Goal: Task Accomplishment & Management: Manage account settings

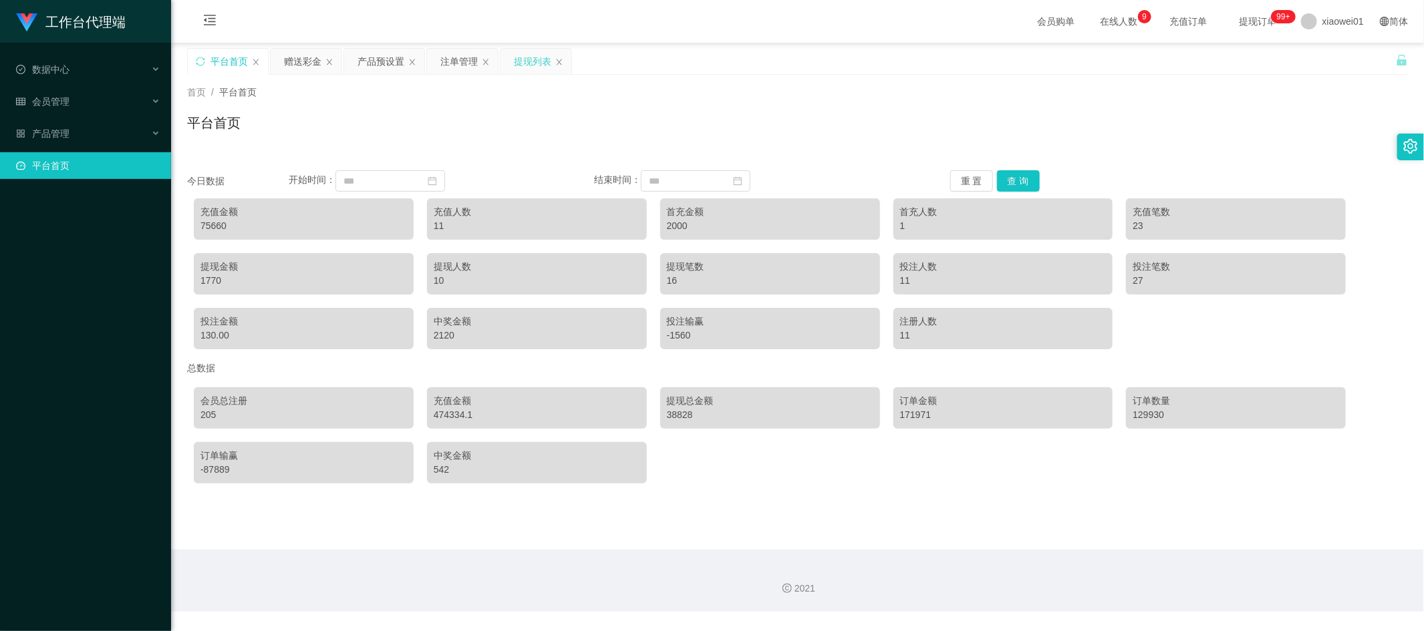
click at [535, 53] on div "提现列表" at bounding box center [532, 61] width 37 height 25
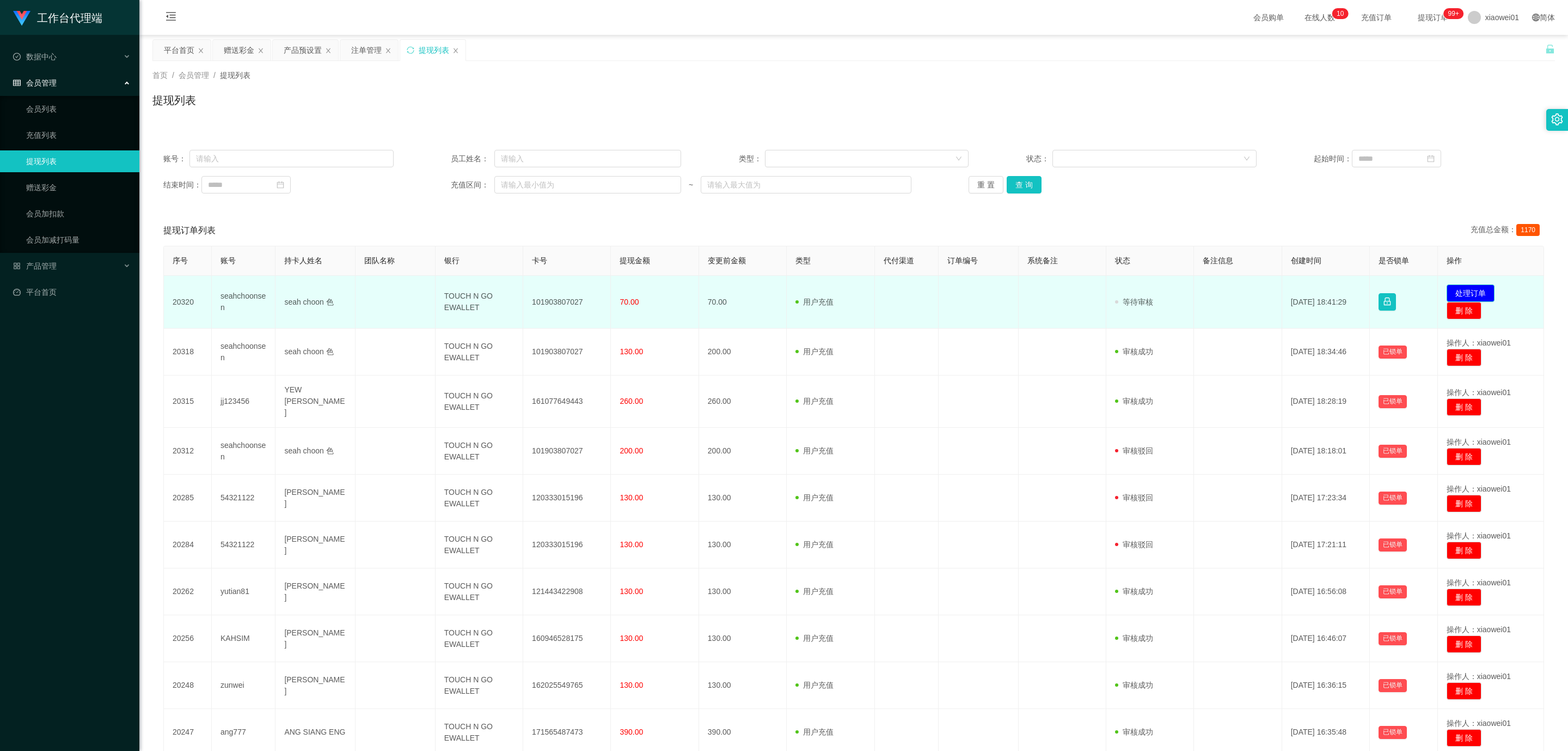
click at [1160, 288] on button "处理订单" at bounding box center [1470, 293] width 48 height 17
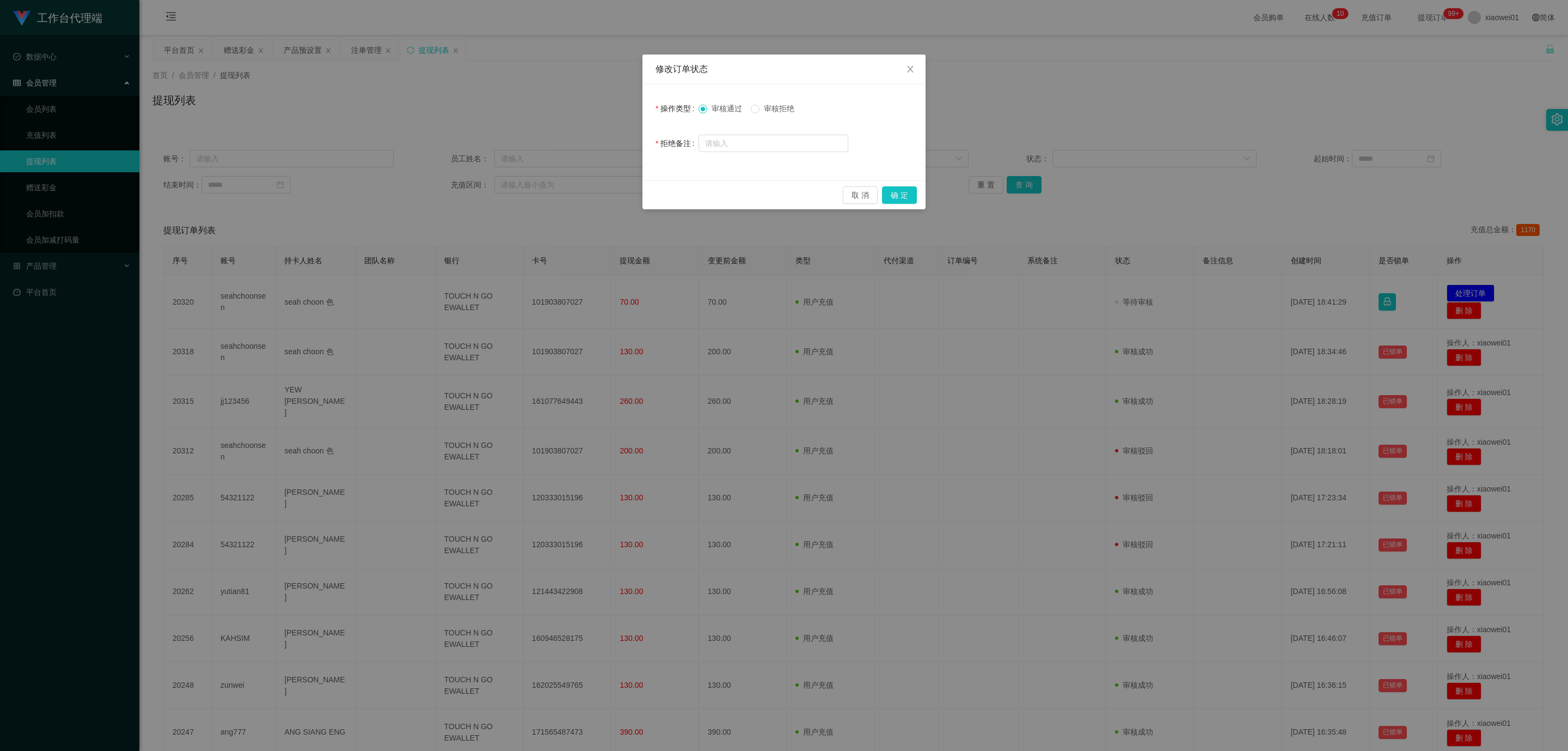
click at [784, 110] on span "审核拒绝" at bounding box center [779, 108] width 39 height 9
click at [900, 192] on button "确 定" at bounding box center [899, 195] width 35 height 17
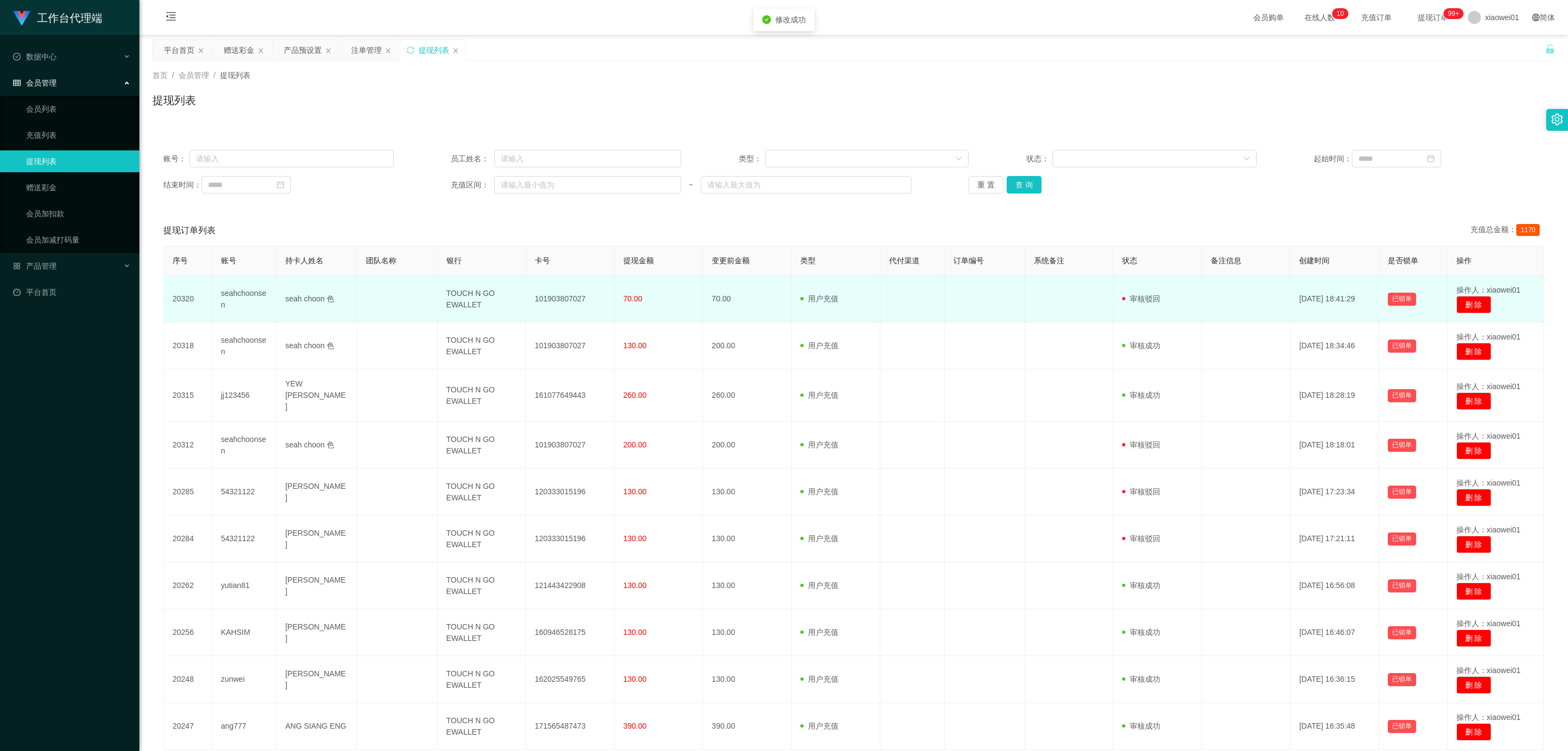
click at [232, 288] on td "seahchoonsen" at bounding box center [244, 298] width 64 height 46
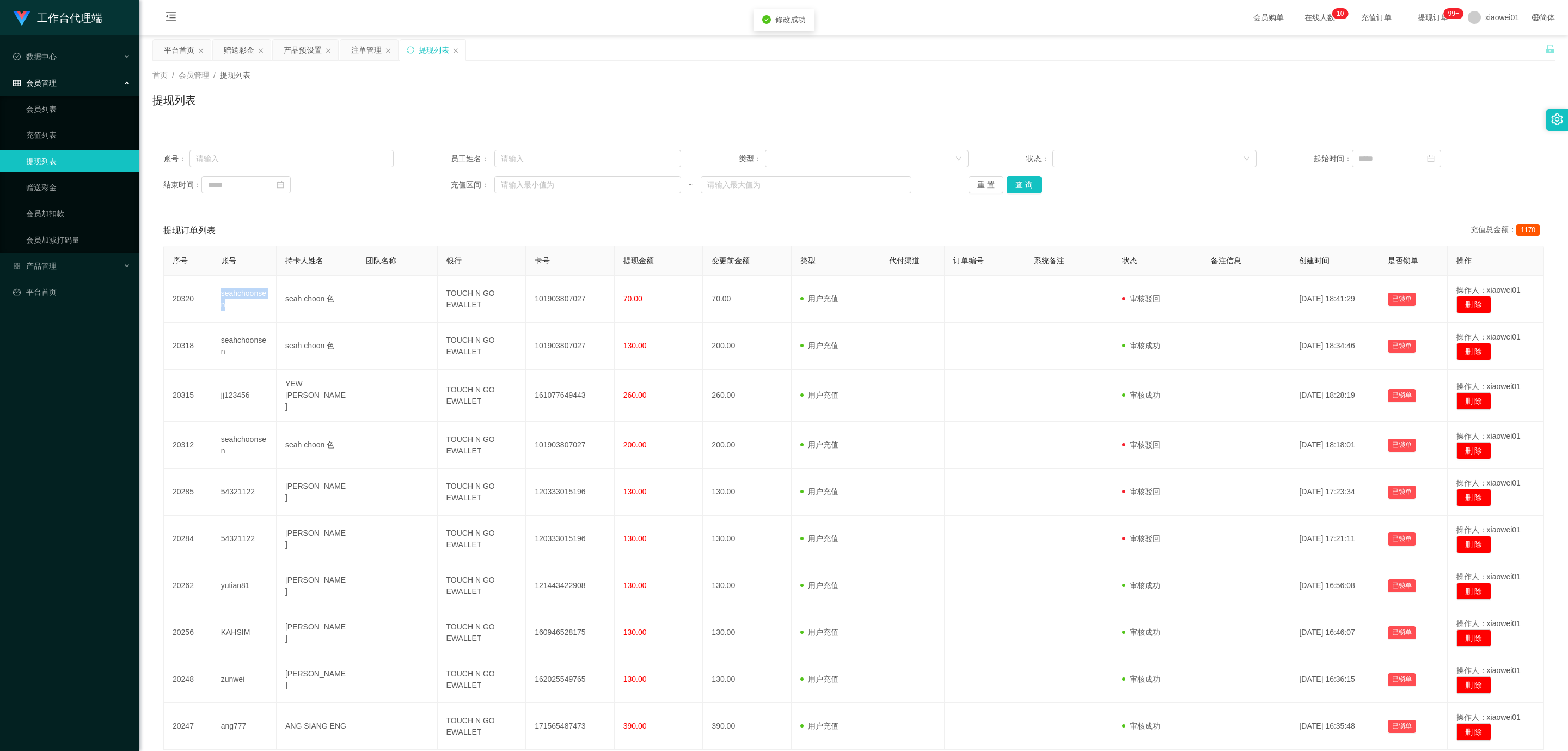
copy td "seahchoonsen"
click at [242, 42] on div "赠送彩金" at bounding box center [239, 50] width 30 height 20
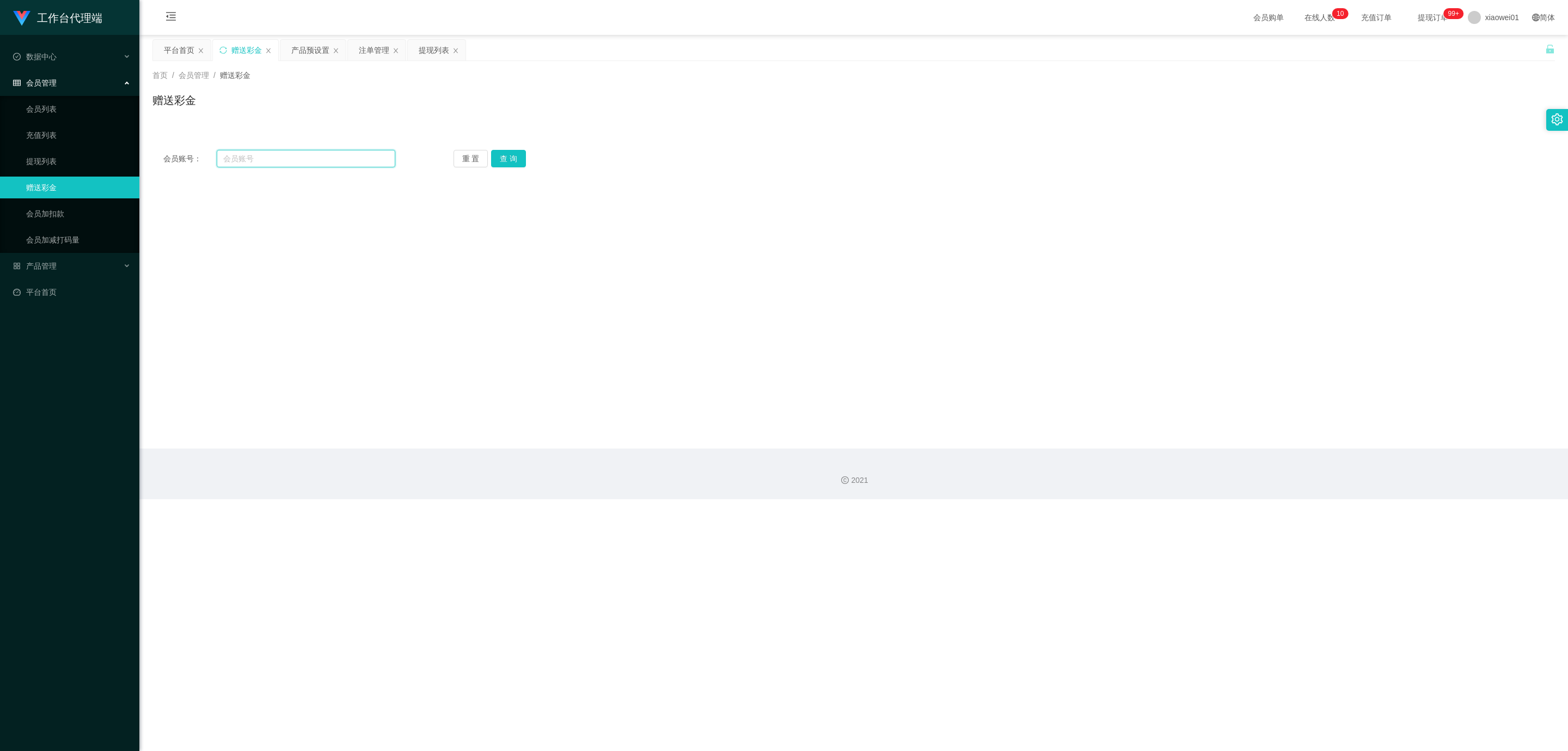
click at [284, 160] on input "text" at bounding box center [306, 158] width 178 height 17
paste input "seahchoonsen"
type input "seahchoonsen"
click at [500, 159] on button "查 询" at bounding box center [509, 158] width 35 height 17
click at [447, 328] on input "text" at bounding box center [473, 328] width 174 height 17
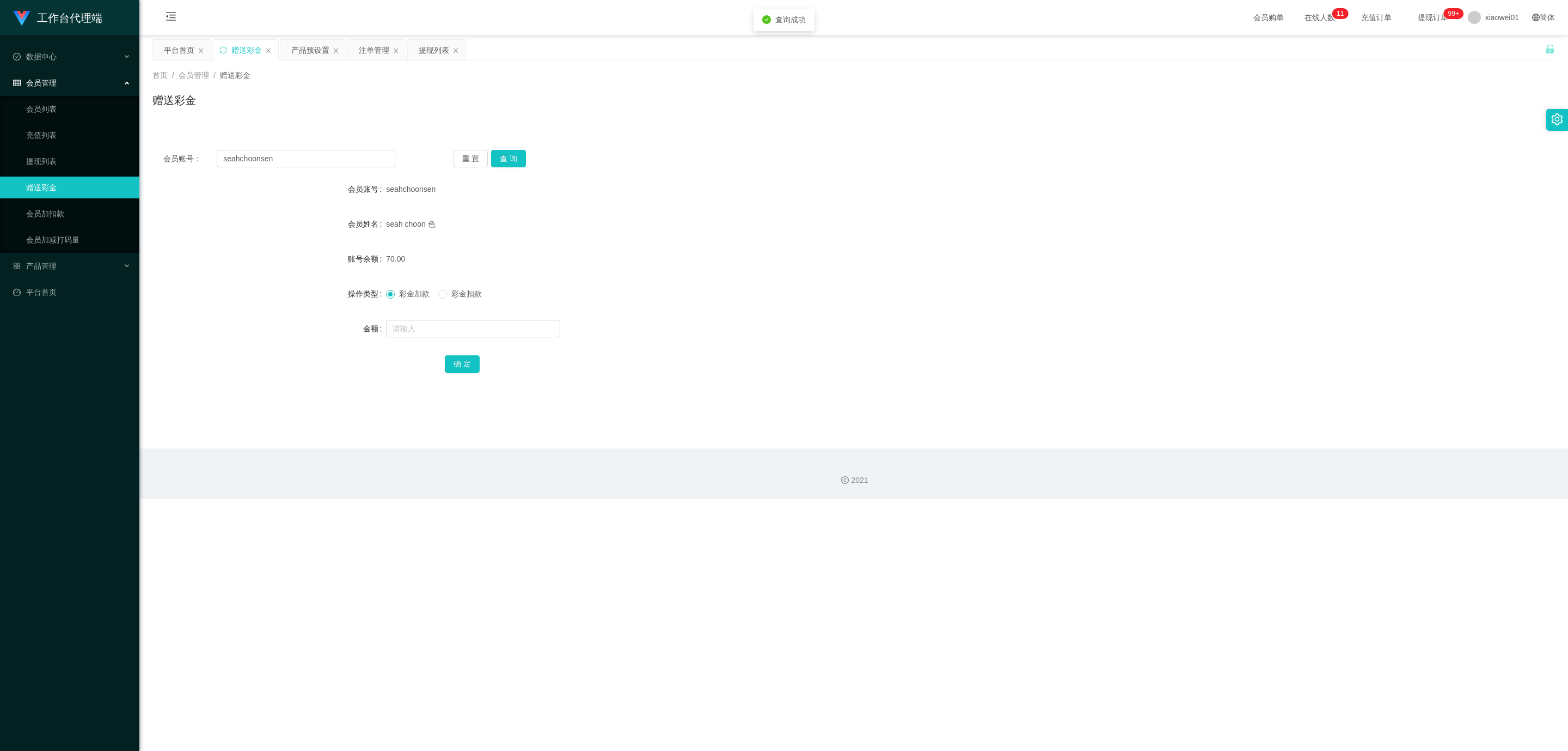
click at [460, 303] on div "彩金加款 彩金扣款" at bounding box center [795, 294] width 818 height 22
click at [459, 294] on span "彩金扣款" at bounding box center [467, 294] width 39 height 9
click at [463, 323] on input "text" at bounding box center [473, 328] width 174 height 17
type input "70"
click at [464, 359] on button "确 定" at bounding box center [462, 364] width 35 height 17
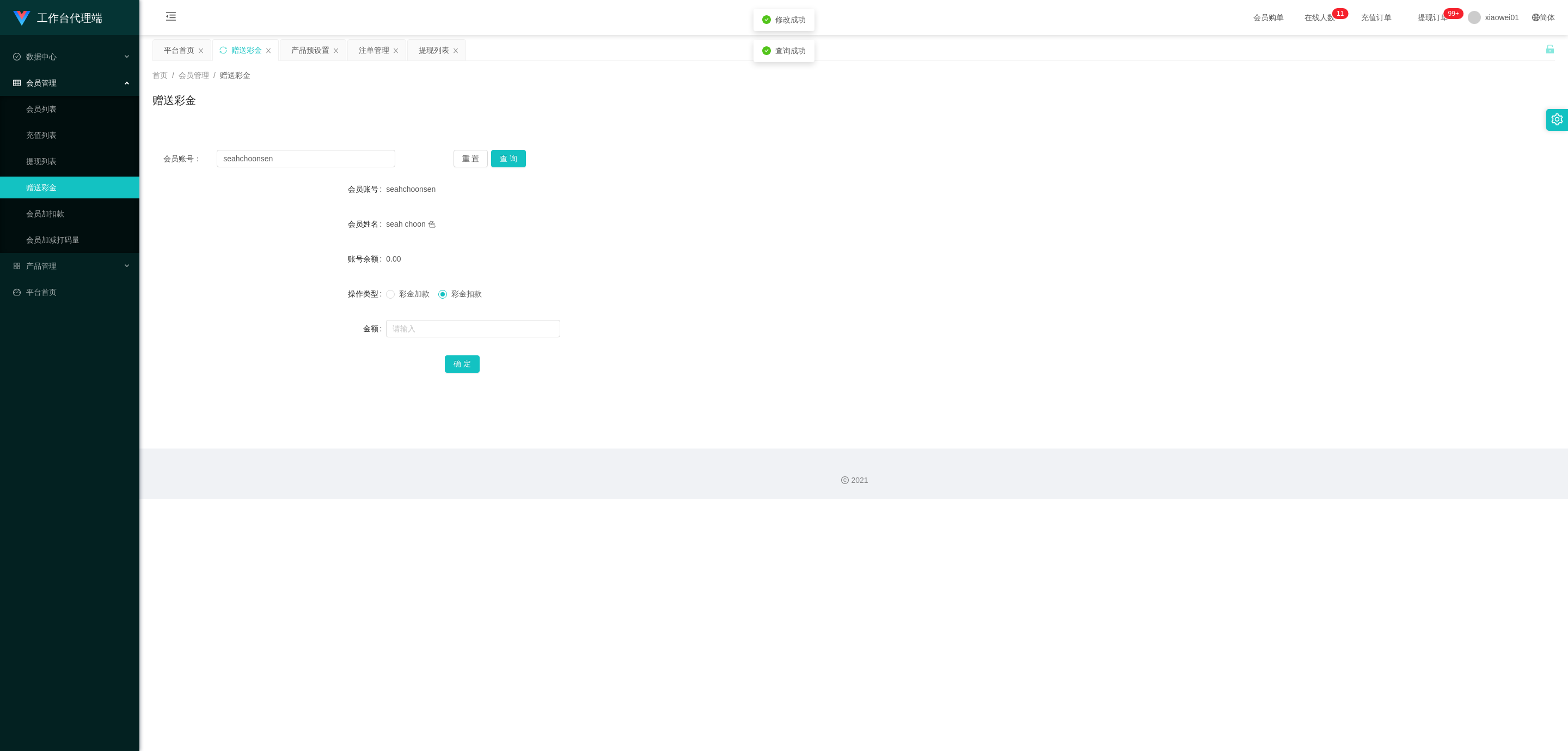
click at [821, 323] on div at bounding box center [795, 329] width 818 height 22
click at [399, 298] on span "彩金加款" at bounding box center [414, 294] width 39 height 9
click at [658, 216] on div "seah choon 色" at bounding box center [795, 223] width 818 height 22
click at [429, 52] on div "提现列表" at bounding box center [434, 50] width 30 height 20
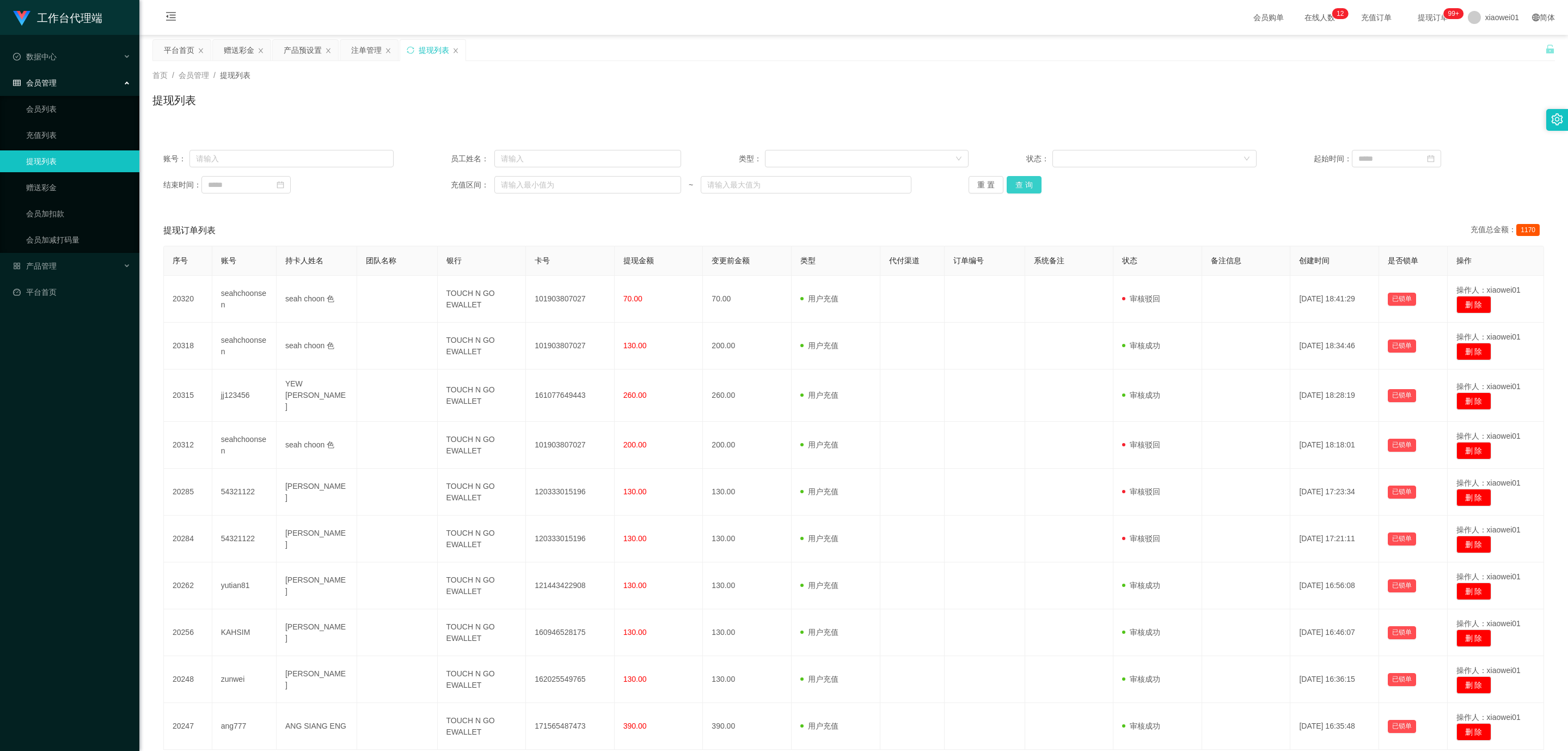
click at [1023, 193] on button "查 询" at bounding box center [1024, 184] width 35 height 17
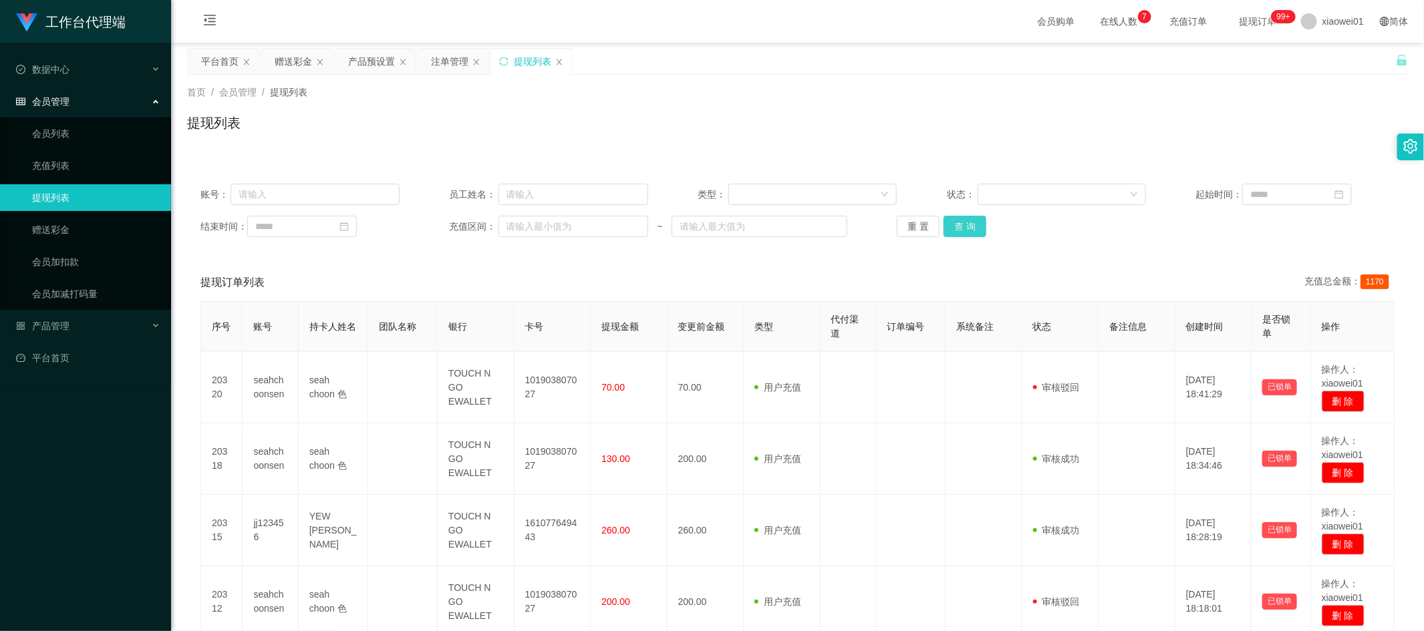
click at [958, 222] on button "查 询" at bounding box center [964, 226] width 43 height 21
click at [949, 222] on button "查 询" at bounding box center [964, 226] width 43 height 21
click at [959, 231] on button "查 询" at bounding box center [964, 226] width 43 height 21
click at [546, 67] on div "提现列表" at bounding box center [532, 61] width 37 height 25
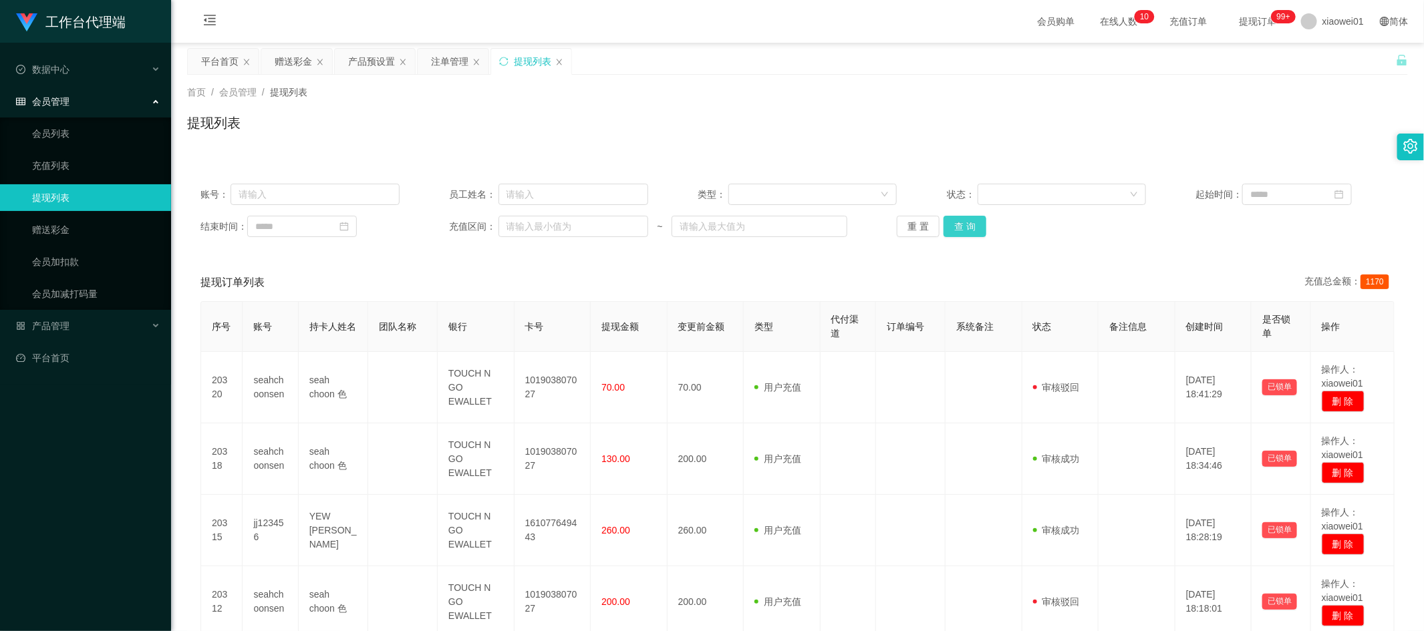
click at [971, 222] on button "查 询" at bounding box center [964, 226] width 43 height 21
click at [970, 221] on button "查 询" at bounding box center [964, 226] width 43 height 21
click at [273, 69] on div "赠送彩金" at bounding box center [296, 61] width 71 height 25
click at [307, 57] on div "赠送彩金" at bounding box center [293, 61] width 37 height 25
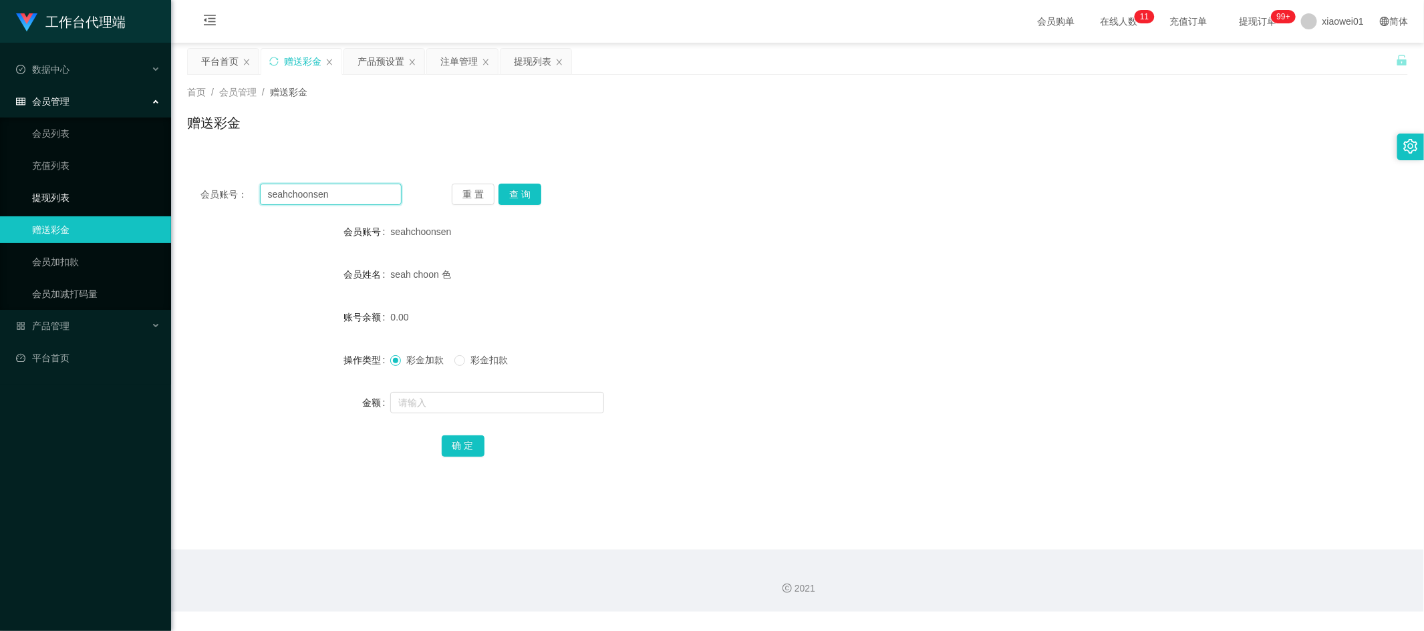
drag, startPoint x: 241, startPoint y: 199, endPoint x: 247, endPoint y: 204, distance: 8.0
click at [36, 183] on section "工作台代理端 数据中心 会员管理 会员列表 充值列表 提现列表 赠送彩金 会员加扣款 会员加减打码量 产品管理 平台首页 保存配置 重置配置 整体风格设置 主…" at bounding box center [712, 306] width 1424 height 612
paste input "hong6688"
type input "hong6688"
click at [533, 193] on button "查 询" at bounding box center [519, 194] width 43 height 21
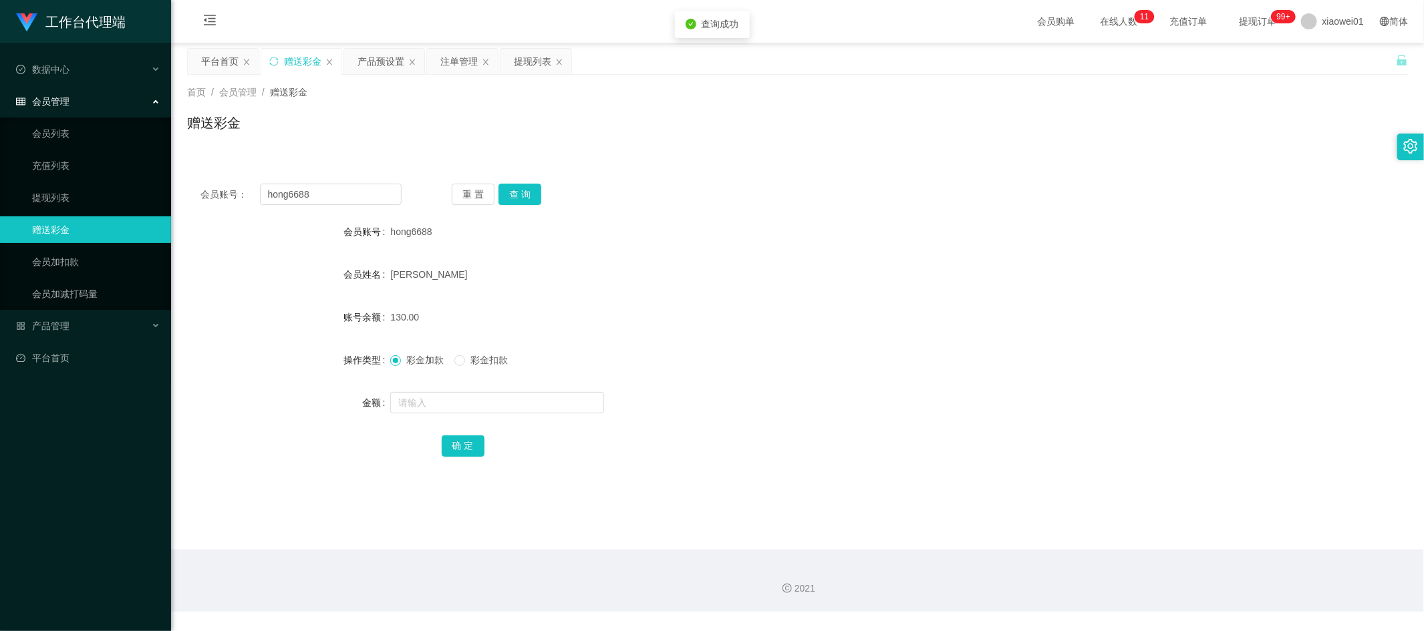
click at [752, 154] on div "会员账号： hong6688 重 置 查 询 会员账号 hong6688 会员姓名 [PERSON_NAME] hong 账号余额 130.00 操作类型 彩…" at bounding box center [797, 321] width 1221 height 334
click at [533, 62] on div "提现列表" at bounding box center [532, 61] width 37 height 25
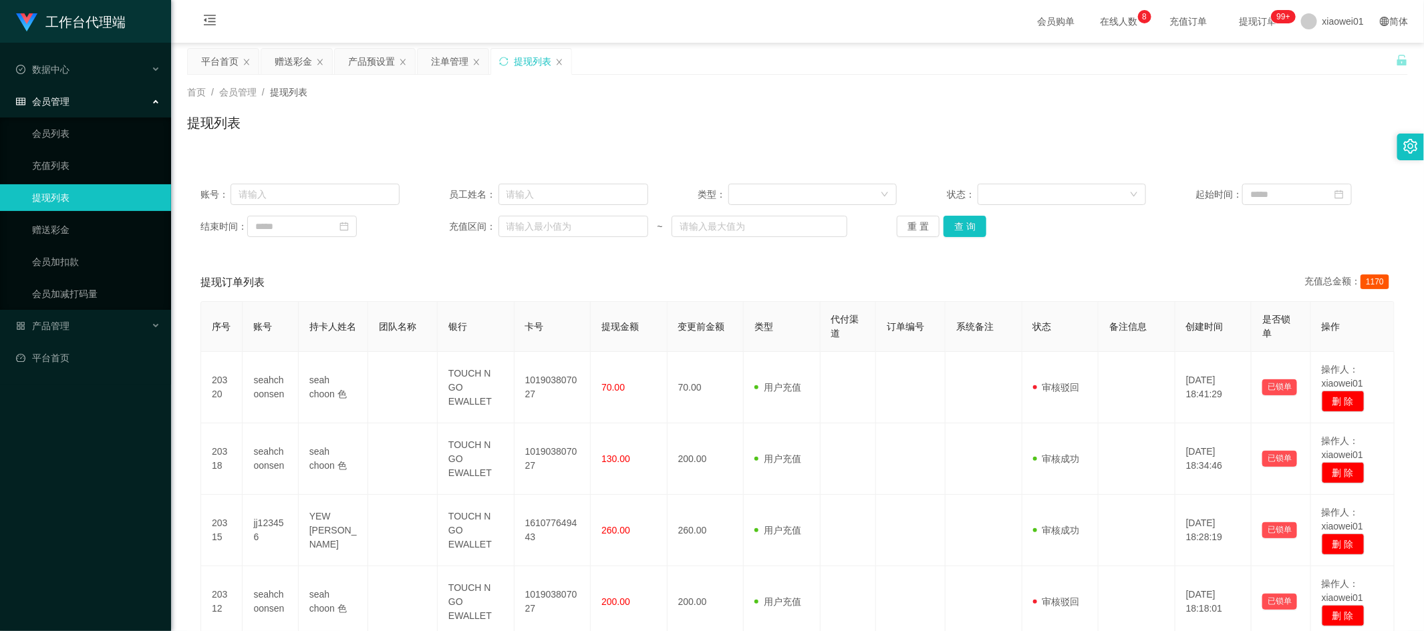
click at [982, 231] on div "重 置 查 询" at bounding box center [996, 226] width 199 height 21
click at [963, 222] on button "查 询" at bounding box center [964, 226] width 43 height 21
click at [967, 222] on button "查 询" at bounding box center [964, 226] width 43 height 21
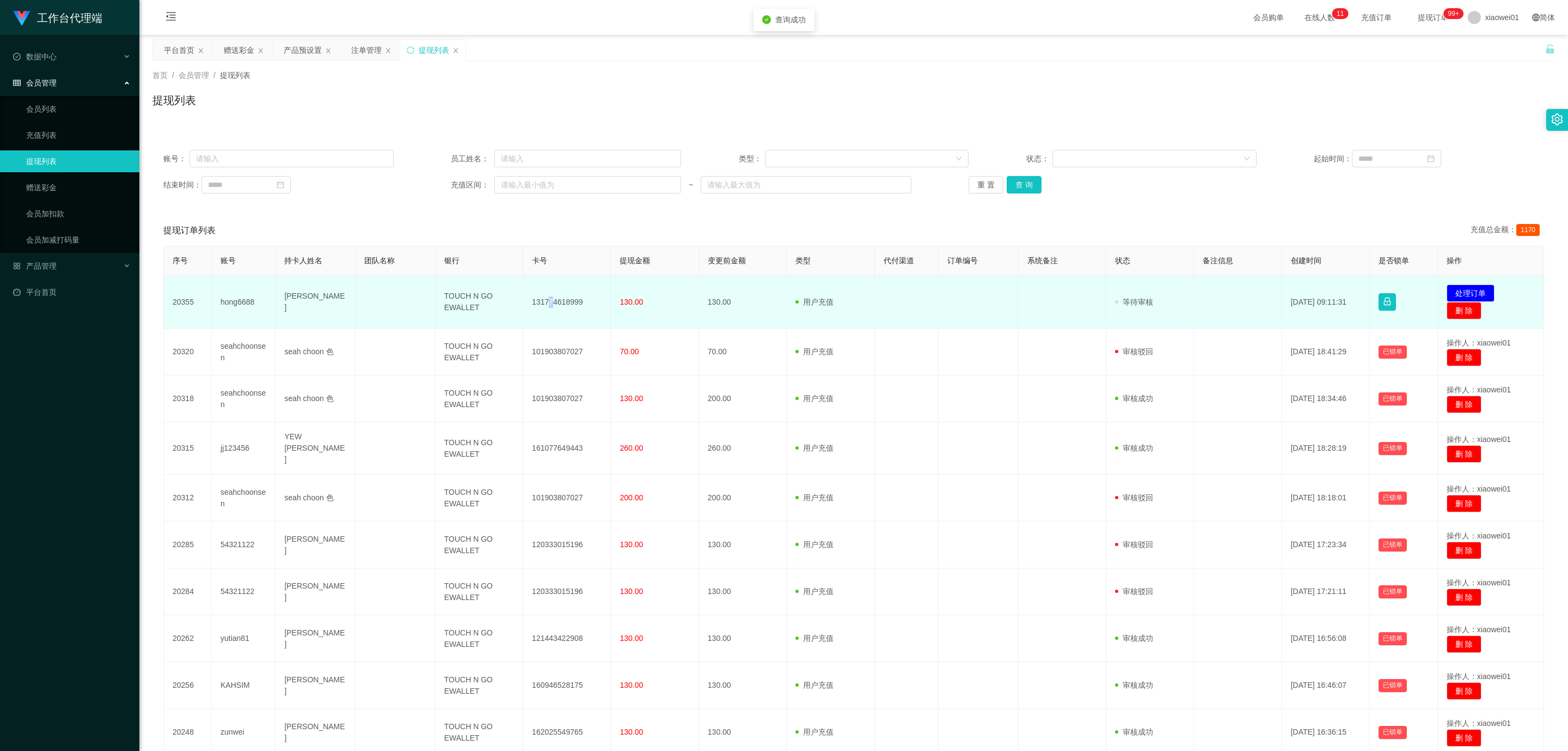
click at [545, 296] on td "131774618999" at bounding box center [567, 302] width 88 height 53
click at [559, 304] on td "131774618999" at bounding box center [567, 302] width 88 height 53
copy td "131774618999"
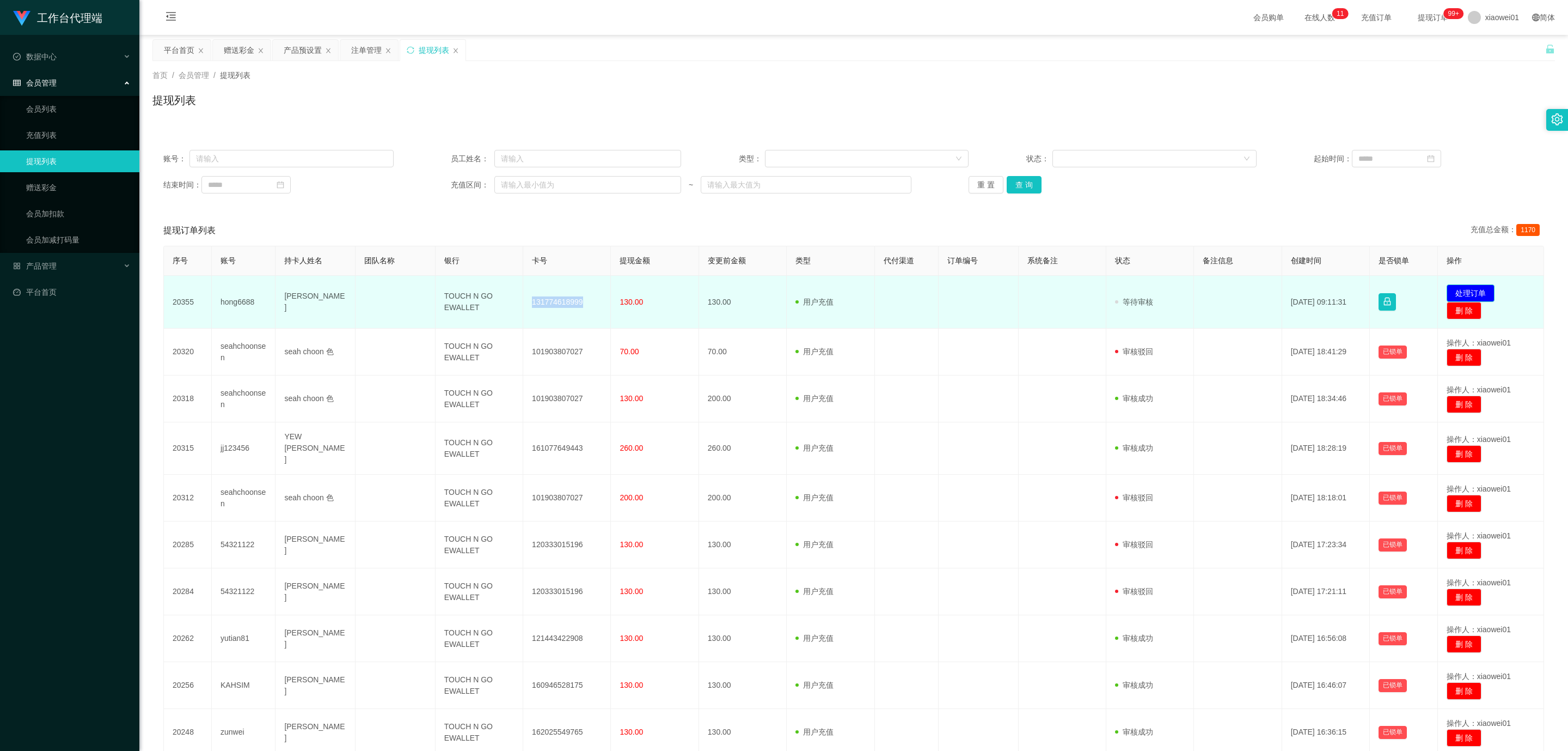
click at [1160, 293] on button "处理订单" at bounding box center [1470, 293] width 48 height 17
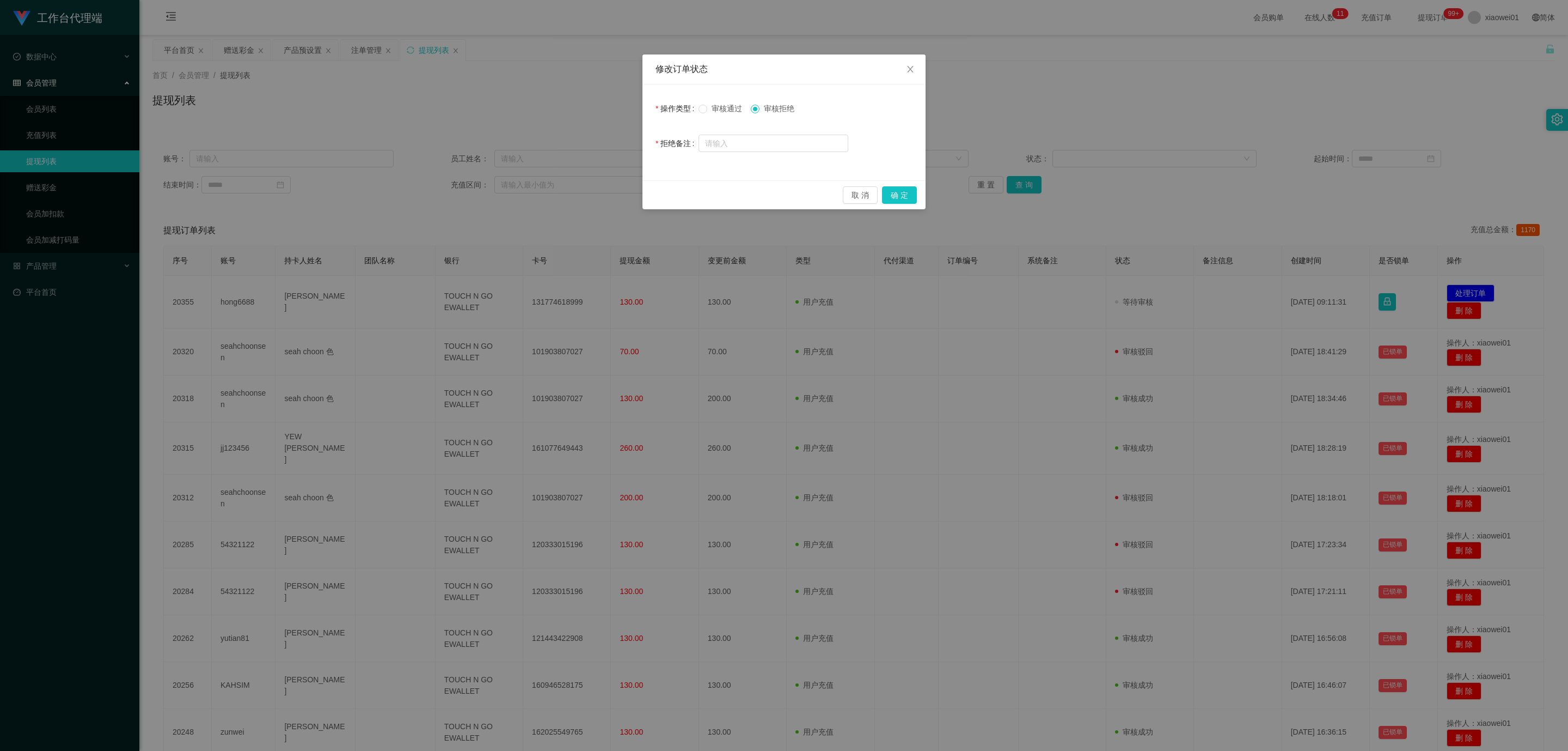
click at [727, 113] on label "审核通过" at bounding box center [722, 108] width 48 height 11
click at [896, 185] on div "取 消 确 定" at bounding box center [783, 194] width 283 height 29
click at [902, 195] on button "确 定" at bounding box center [899, 195] width 35 height 17
